Goal: Information Seeking & Learning: Learn about a topic

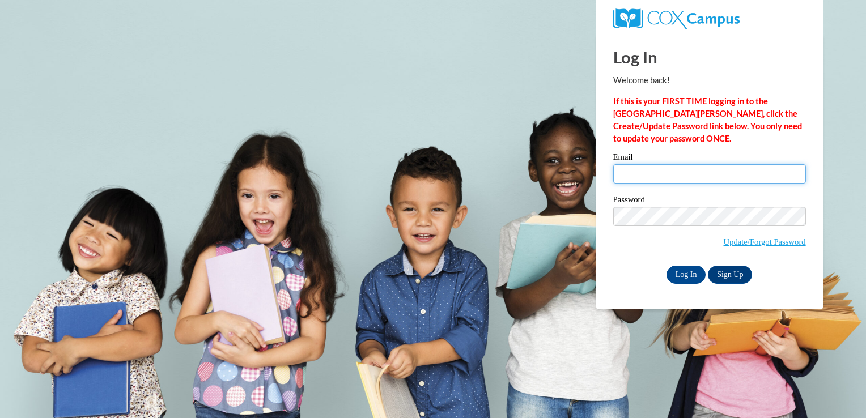
drag, startPoint x: 663, startPoint y: 170, endPoint x: 663, endPoint y: 178, distance: 8.5
click at [663, 170] on input "Email" at bounding box center [709, 173] width 193 height 19
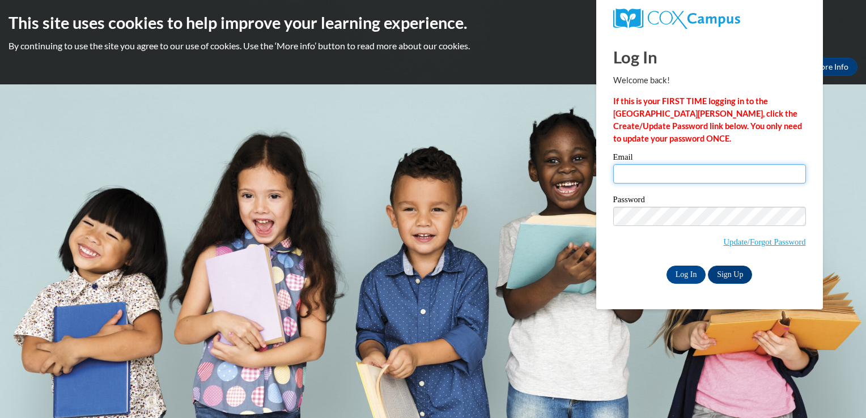
type input "keosha_baccus@yahoo.com"
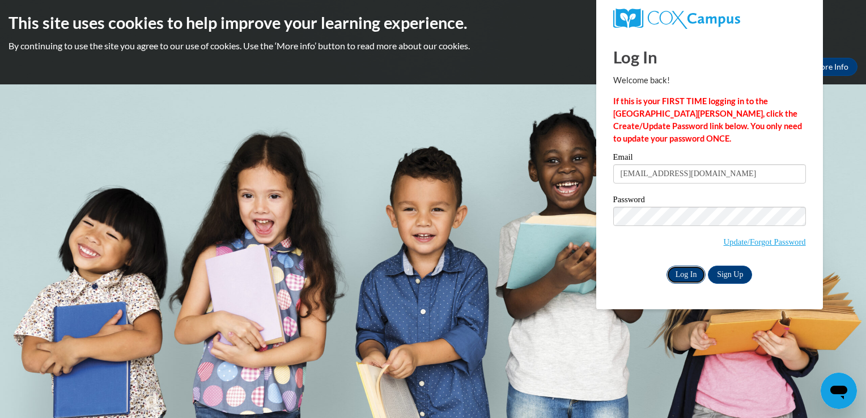
click at [681, 275] on input "Log In" at bounding box center [686, 275] width 40 height 18
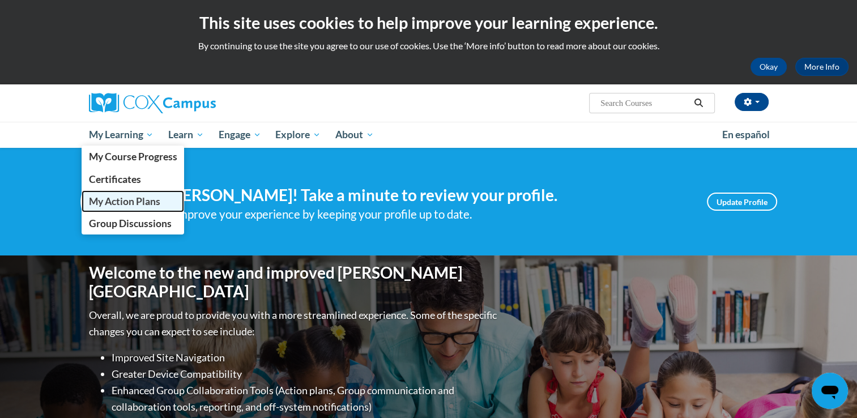
click at [119, 205] on span "My Action Plans" at bounding box center [123, 201] width 71 height 12
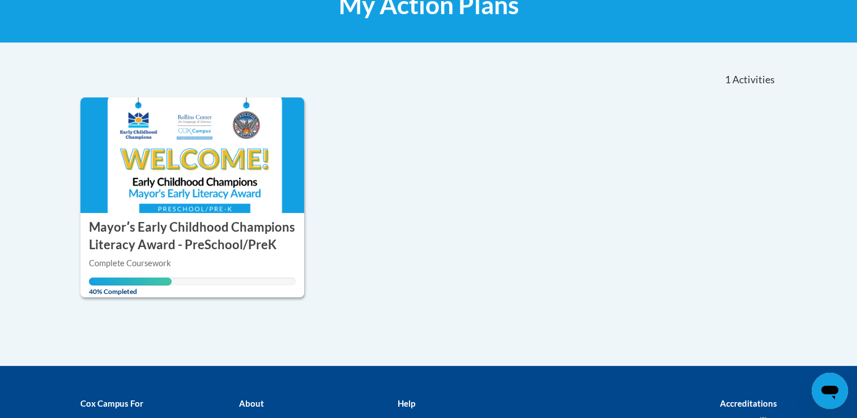
scroll to position [195, 0]
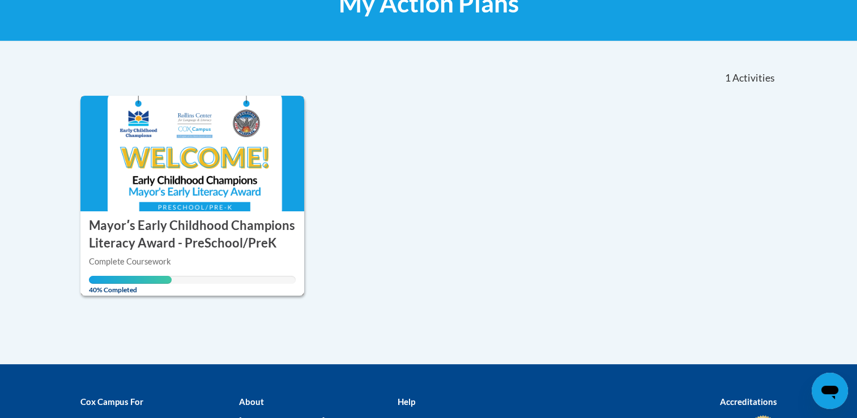
click at [219, 191] on img at bounding box center [192, 154] width 224 height 116
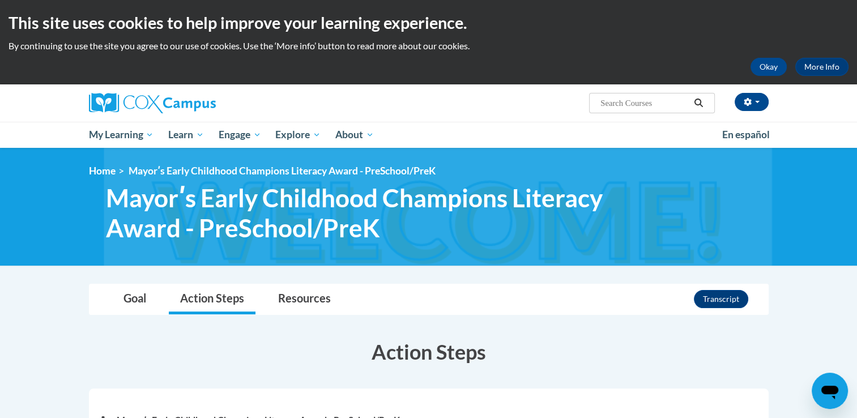
scroll to position [365, 0]
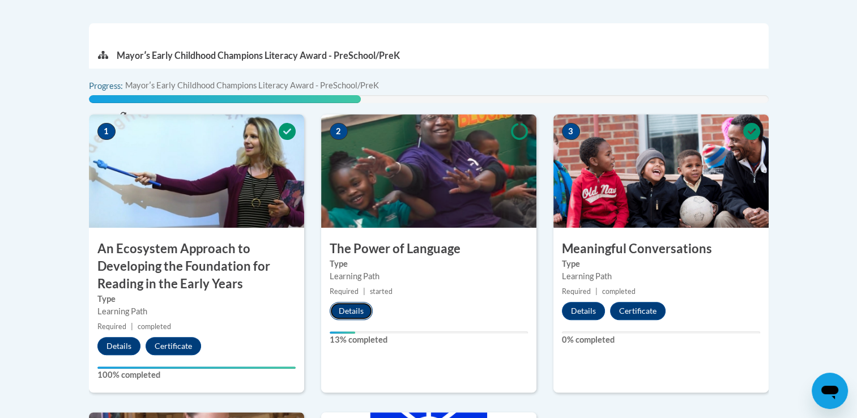
click at [342, 312] on button "Details" at bounding box center [351, 311] width 43 height 18
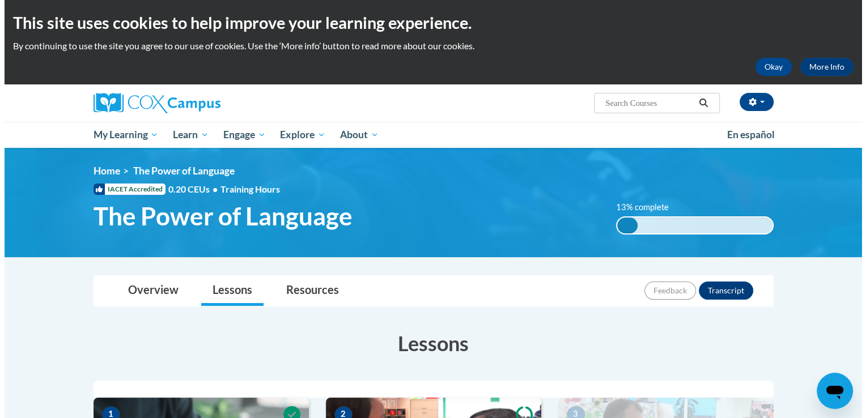
scroll to position [365, 0]
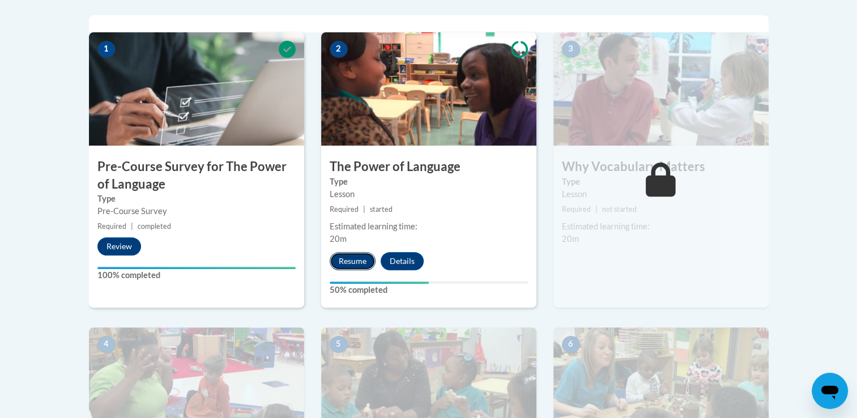
click at [349, 263] on button "Resume" at bounding box center [353, 261] width 46 height 18
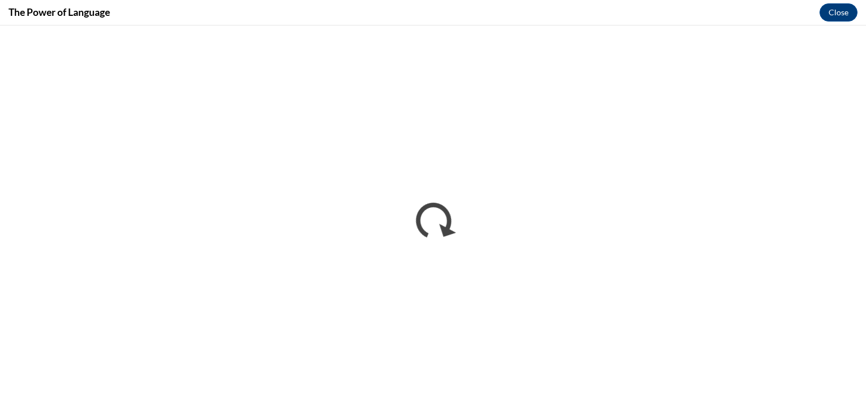
scroll to position [0, 0]
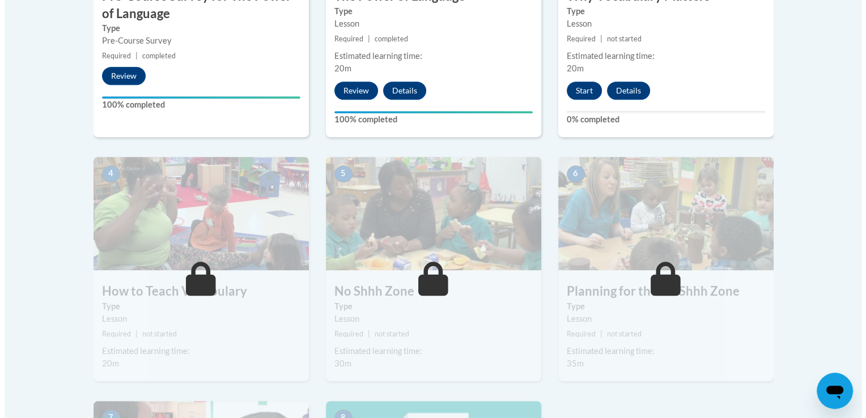
scroll to position [581, 0]
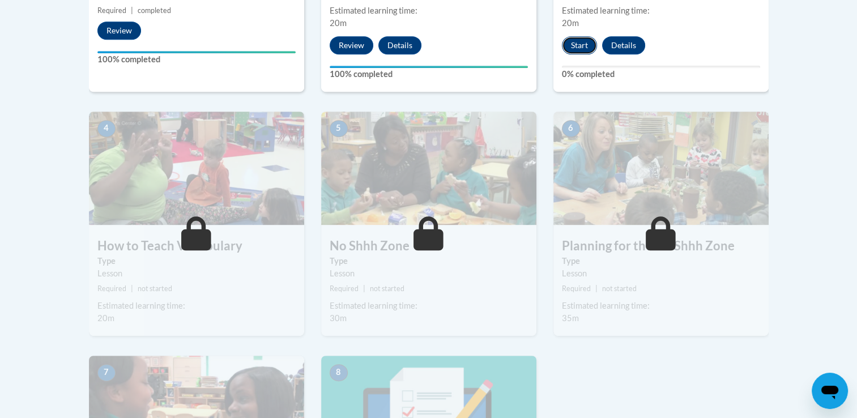
click at [571, 44] on button "Start" at bounding box center [579, 45] width 35 height 18
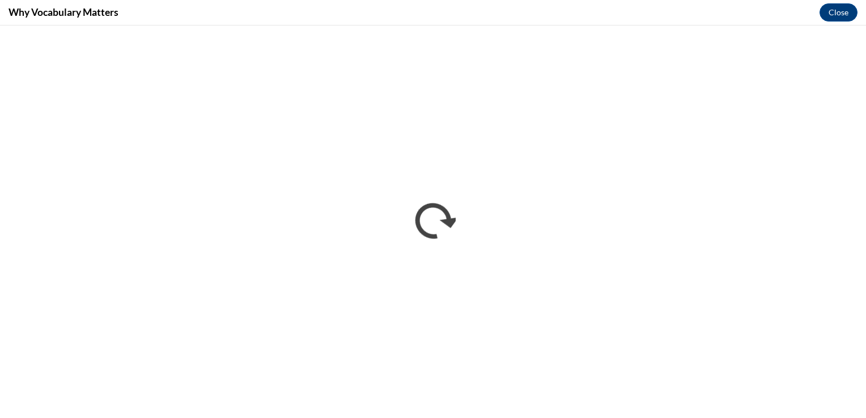
scroll to position [0, 0]
click at [833, 15] on button "Close" at bounding box center [838, 12] width 38 height 18
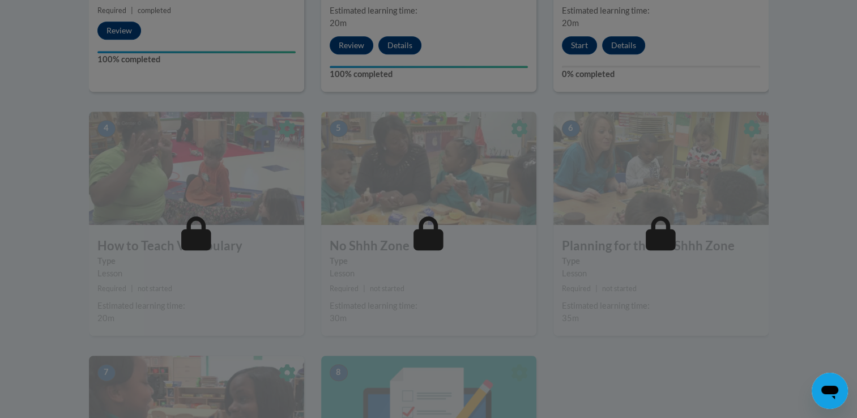
click at [583, 48] on div at bounding box center [428, 209] width 857 height 418
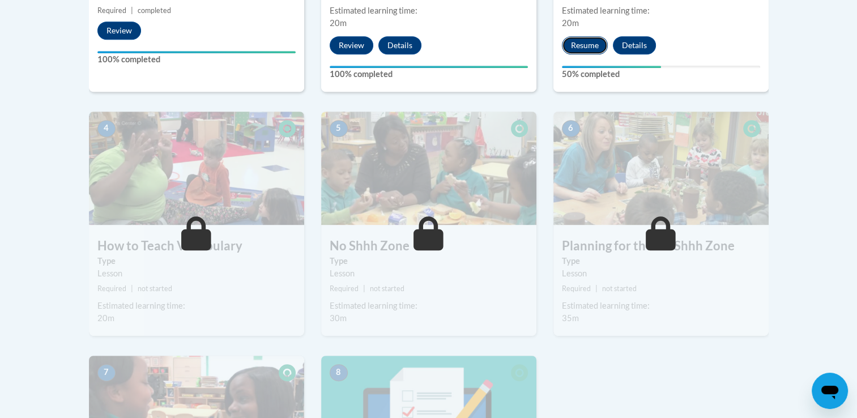
click at [576, 42] on button "Resume" at bounding box center [585, 45] width 46 height 18
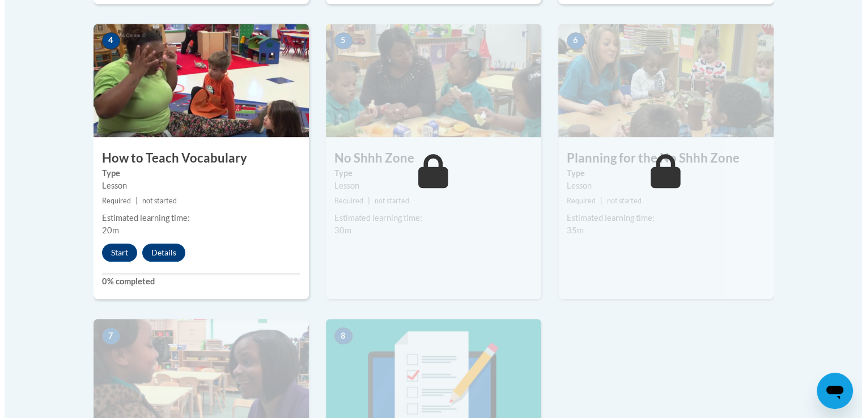
scroll to position [683, 0]
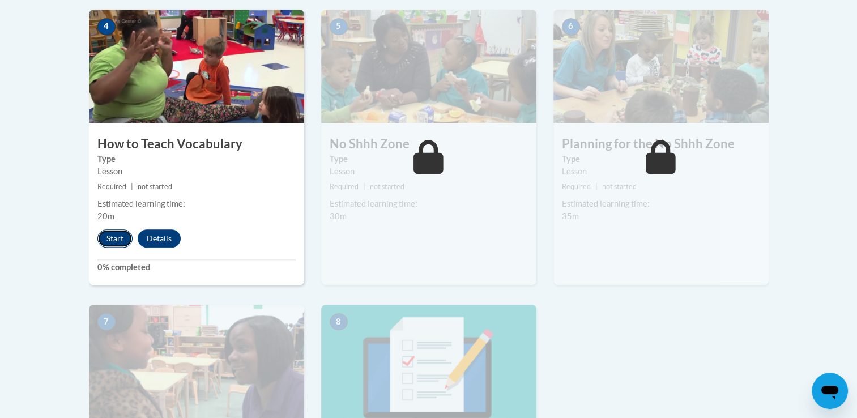
click at [122, 237] on button "Start" at bounding box center [114, 238] width 35 height 18
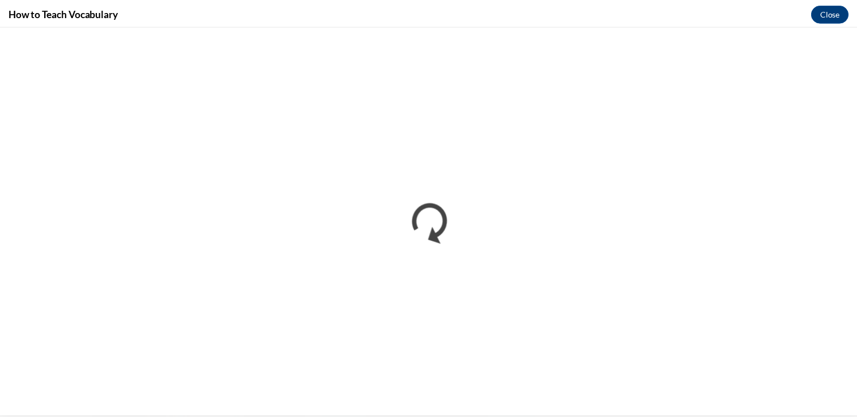
scroll to position [0, 0]
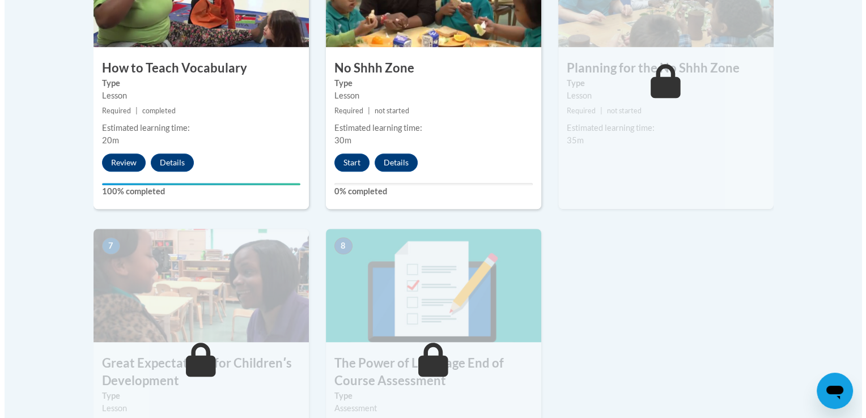
scroll to position [770, 0]
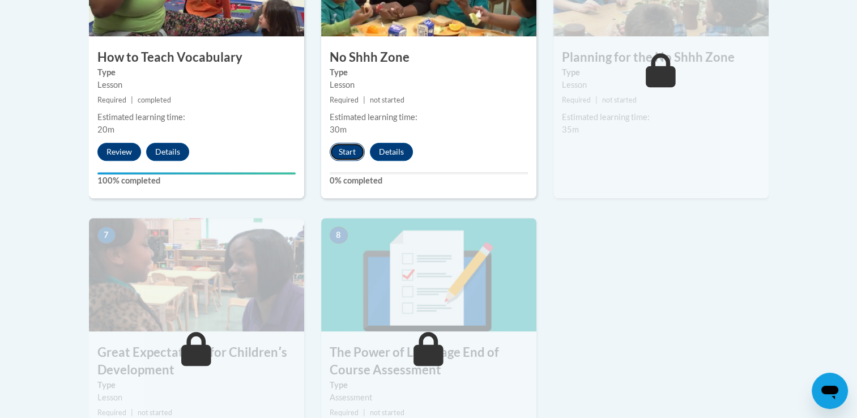
click at [350, 157] on button "Start" at bounding box center [347, 152] width 35 height 18
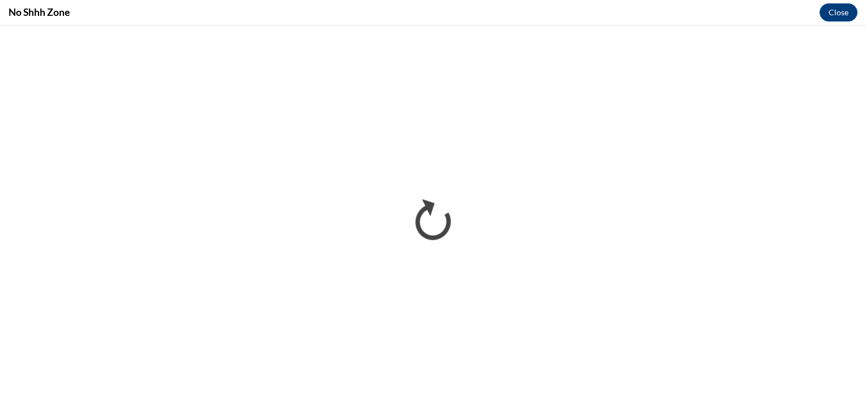
scroll to position [0, 0]
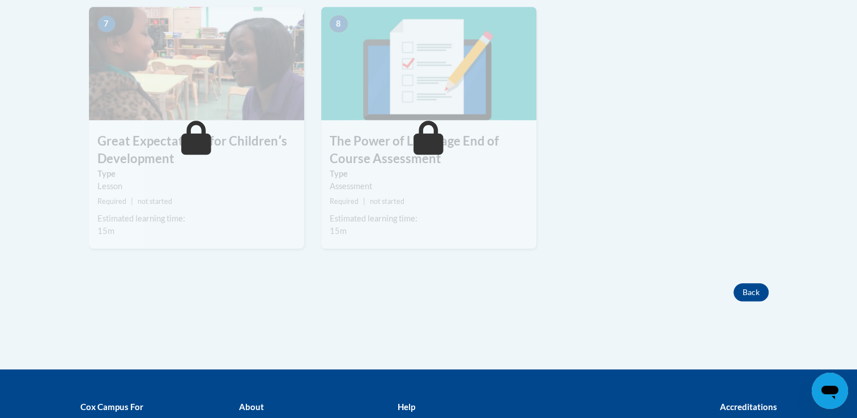
scroll to position [997, 0]
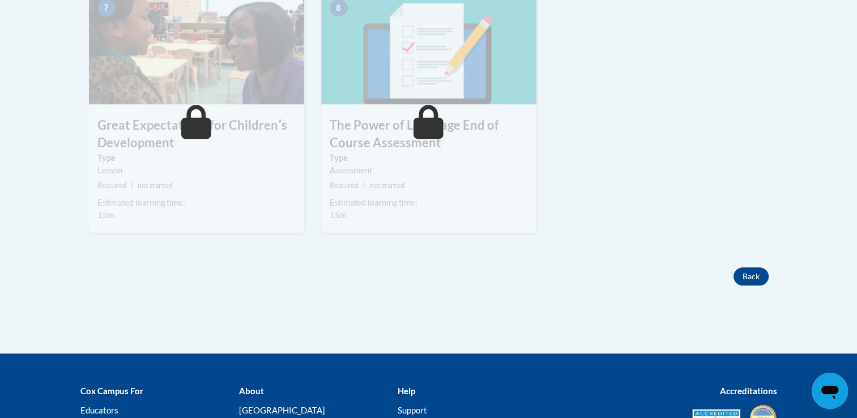
click at [271, 169] on div "Lesson" at bounding box center [196, 170] width 198 height 12
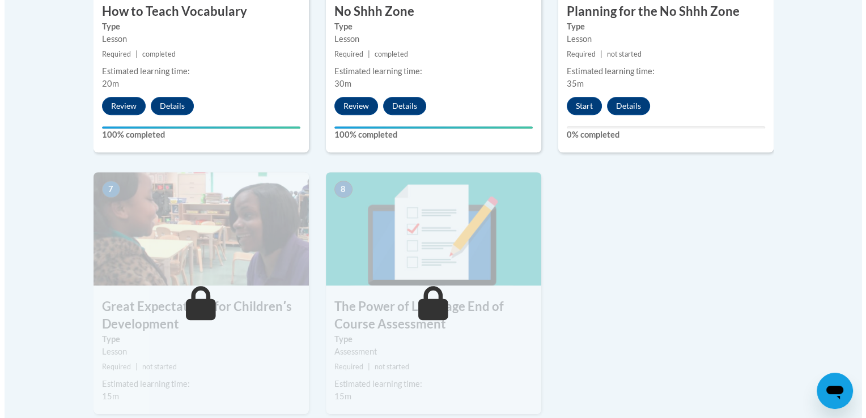
scroll to position [778, 0]
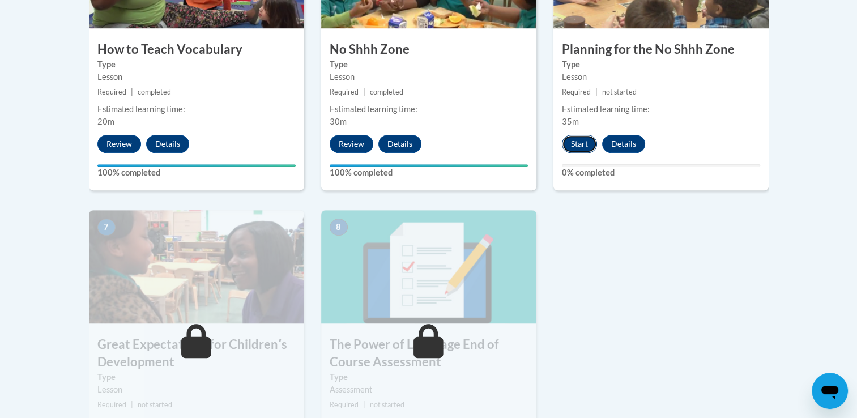
click at [591, 147] on button "Start" at bounding box center [579, 144] width 35 height 18
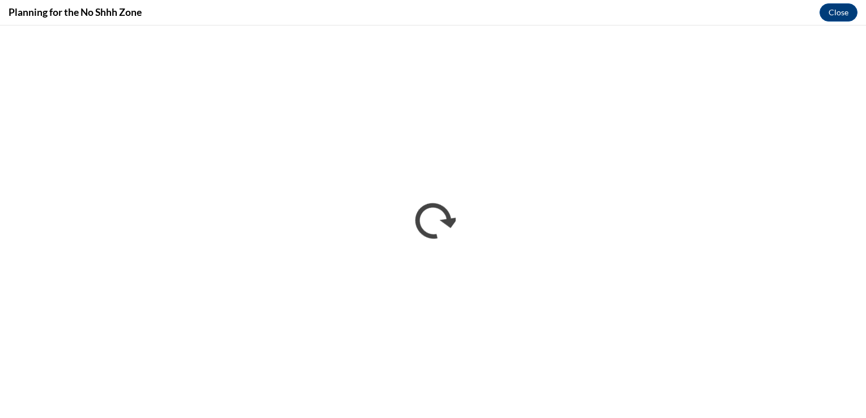
scroll to position [0, 0]
click at [167, 1] on div "Planning for the No Shhh Zone Close" at bounding box center [433, 12] width 866 height 25
